Goal: Transaction & Acquisition: Purchase product/service

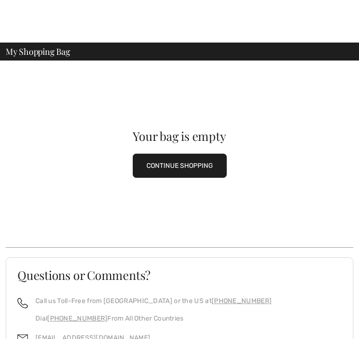
click at [188, 158] on button "CONTINUE SHOPPING" at bounding box center [180, 166] width 94 height 24
click at [197, 168] on button "CONTINUE SHOPPING" at bounding box center [180, 166] width 94 height 24
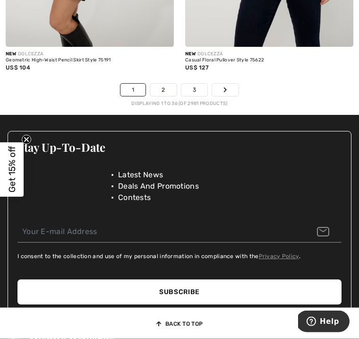
scroll to position [5418, 0]
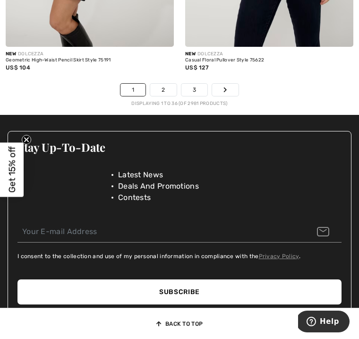
click at [233, 88] on link "Next" at bounding box center [225, 90] width 26 height 12
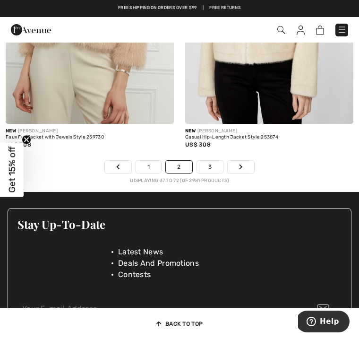
scroll to position [5379, 0]
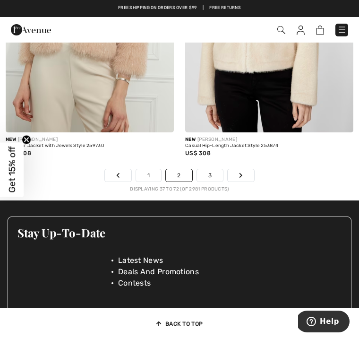
click at [246, 174] on link "Next" at bounding box center [241, 175] width 26 height 12
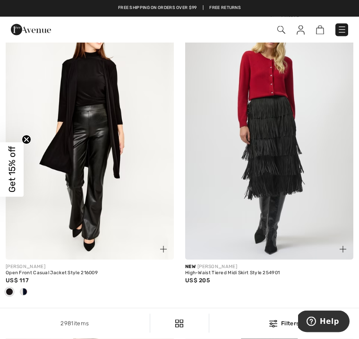
scroll to position [4159, 0]
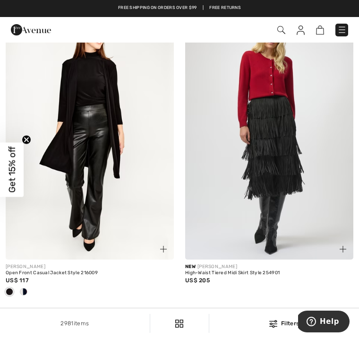
click at [346, 29] on img at bounding box center [342, 29] width 9 height 9
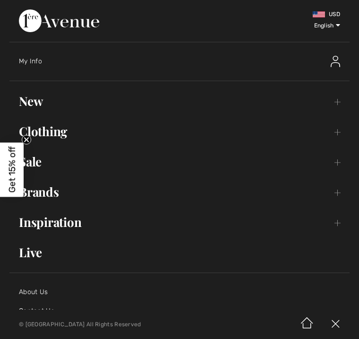
click at [342, 193] on link "Brands Open submenu" at bounding box center [179, 192] width 341 height 21
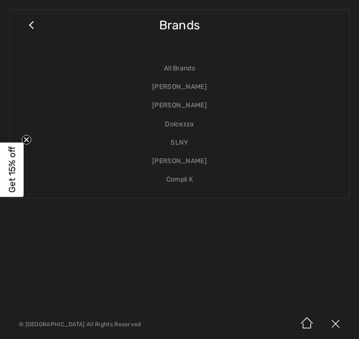
click at [198, 109] on link "[PERSON_NAME]" at bounding box center [179, 105] width 321 height 18
click at [191, 107] on link "[PERSON_NAME]" at bounding box center [179, 105] width 321 height 18
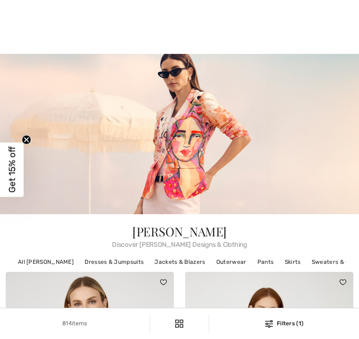
checkbox input "true"
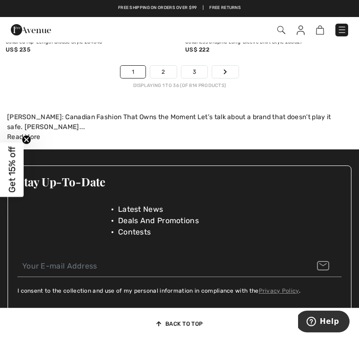
scroll to position [5684, 0]
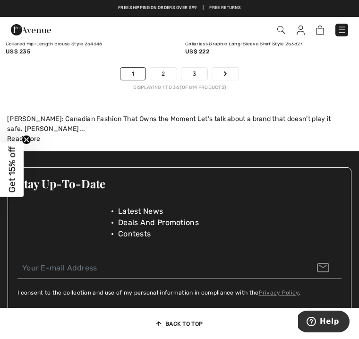
click at [224, 71] on icon "Page navigation" at bounding box center [226, 74] width 4 height 6
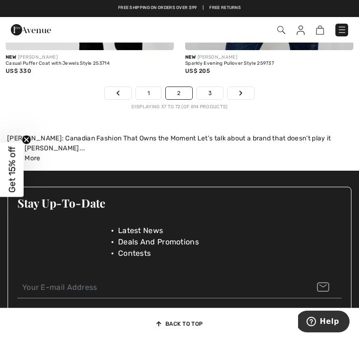
scroll to position [5617, 0]
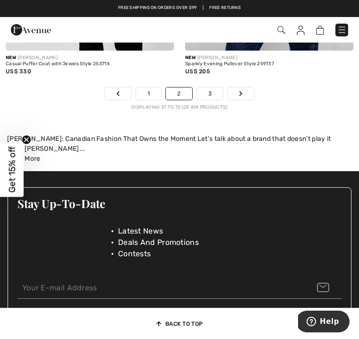
click at [241, 91] on icon "Page navigation" at bounding box center [241, 94] width 4 height 6
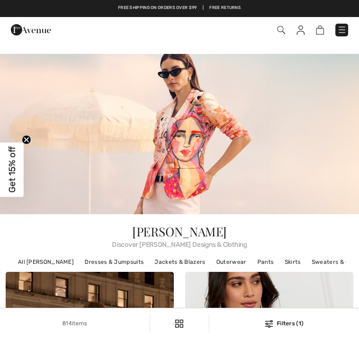
checkbox input "true"
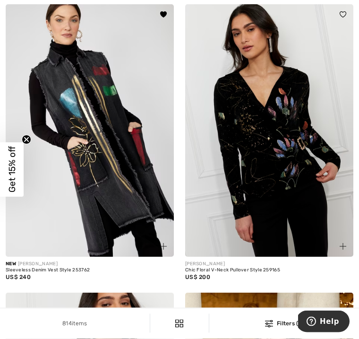
scroll to position [4529, 0]
click at [121, 167] on img at bounding box center [90, 130] width 168 height 253
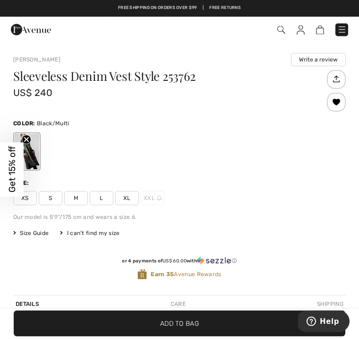
scroll to position [281, 0]
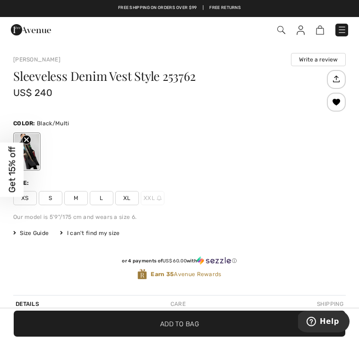
click at [74, 201] on span "M" at bounding box center [76, 198] width 24 height 14
click at [192, 329] on span "Add to Bag" at bounding box center [179, 324] width 39 height 10
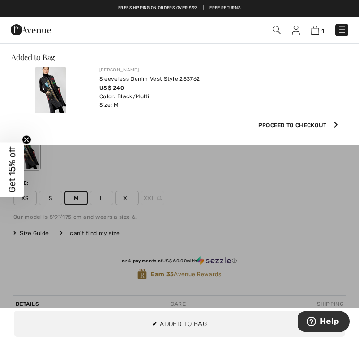
scroll to position [0, 0]
